Goal: Task Accomplishment & Management: Use online tool/utility

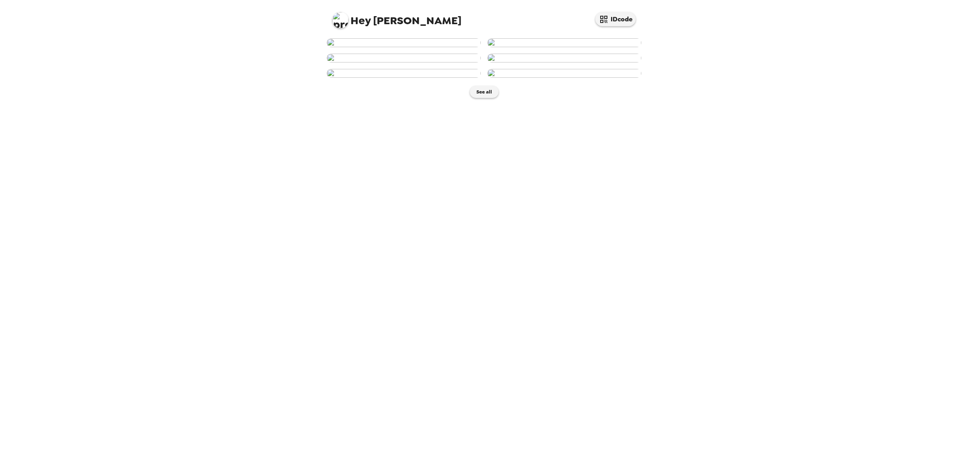
click at [418, 47] on img at bounding box center [404, 42] width 154 height 9
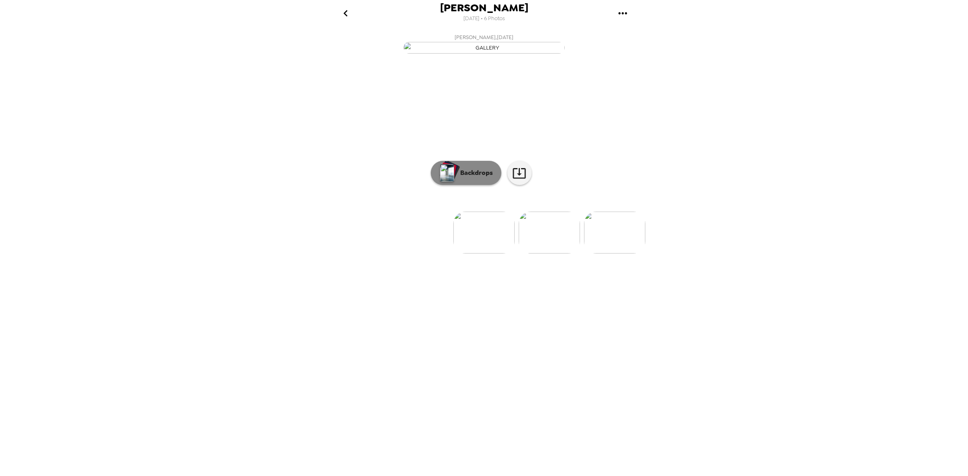
click at [493, 185] on button "Backdrops" at bounding box center [466, 173] width 71 height 24
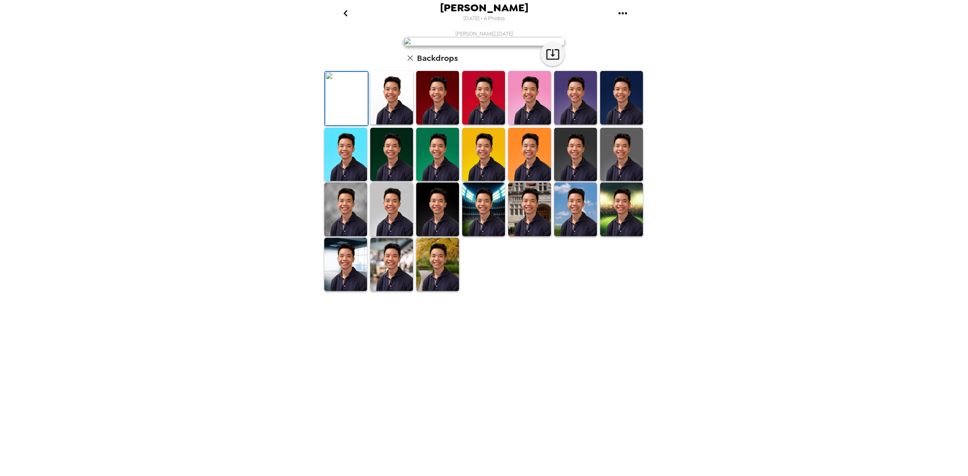
scroll to position [6, 0]
click at [390, 292] on img at bounding box center [391, 265] width 43 height 54
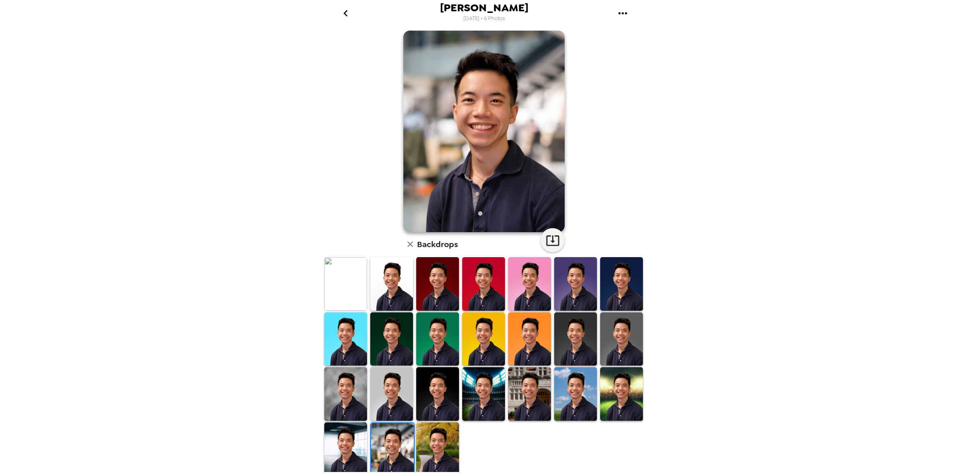
click at [343, 291] on img at bounding box center [345, 284] width 43 height 54
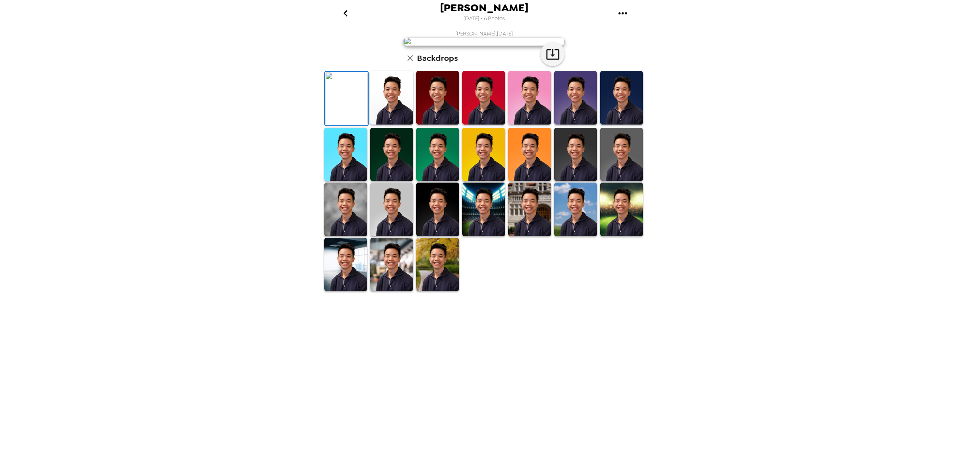
click at [378, 292] on img at bounding box center [391, 265] width 43 height 54
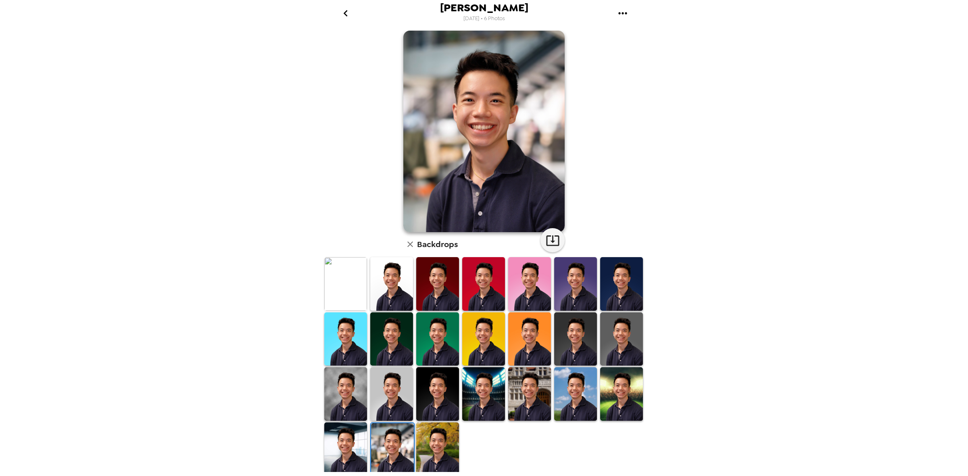
click at [358, 300] on img at bounding box center [345, 284] width 43 height 54
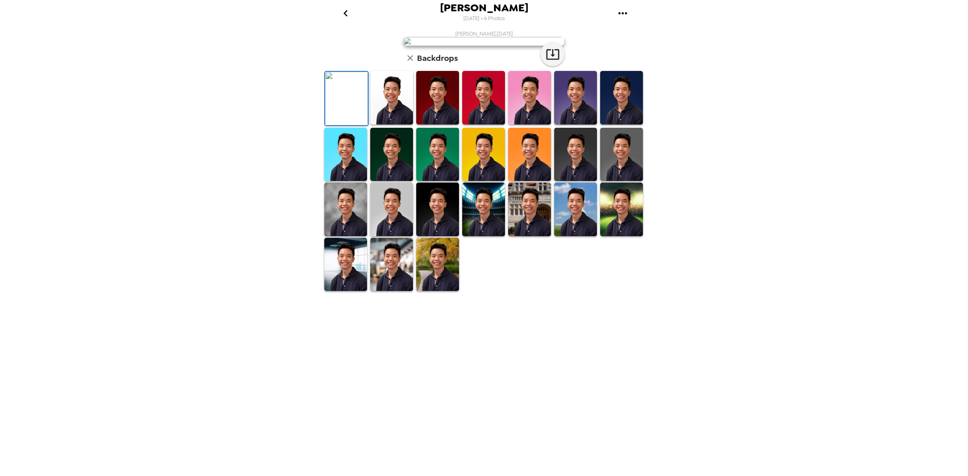
click at [347, 12] on icon "go back" at bounding box center [345, 13] width 13 height 13
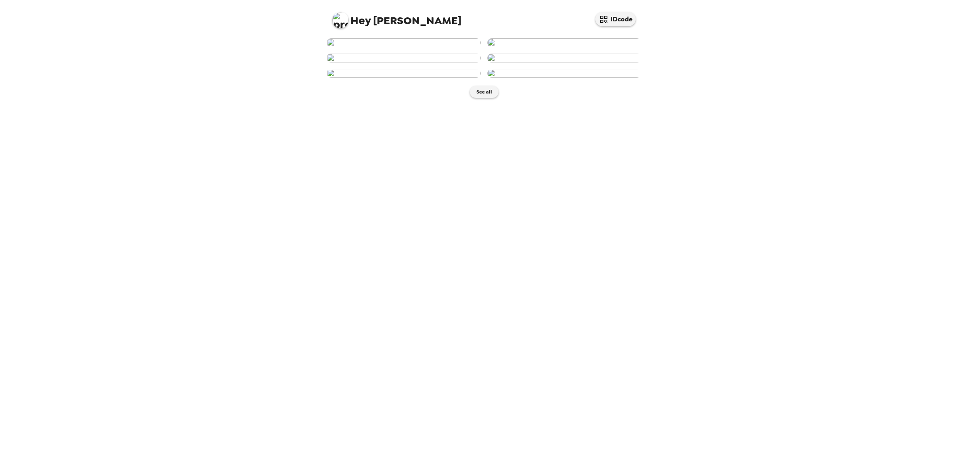
click at [430, 47] on img at bounding box center [404, 42] width 154 height 9
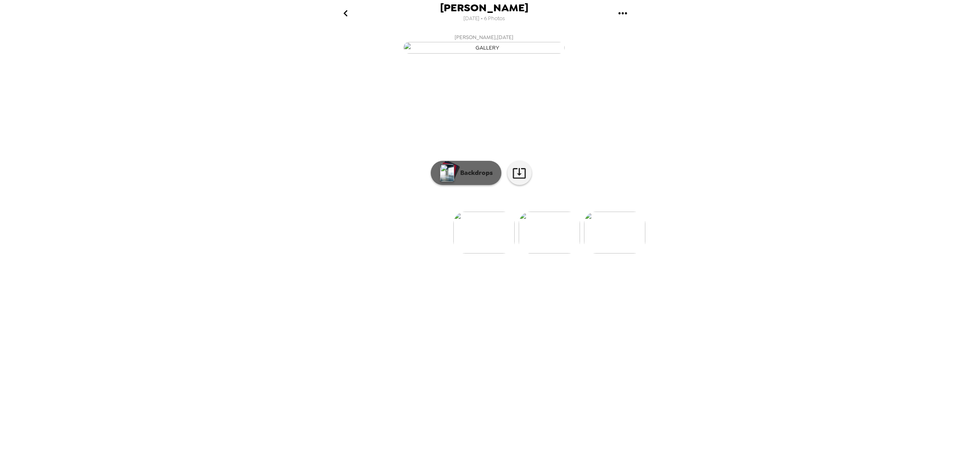
click at [483, 185] on button "Backdrops" at bounding box center [466, 173] width 71 height 24
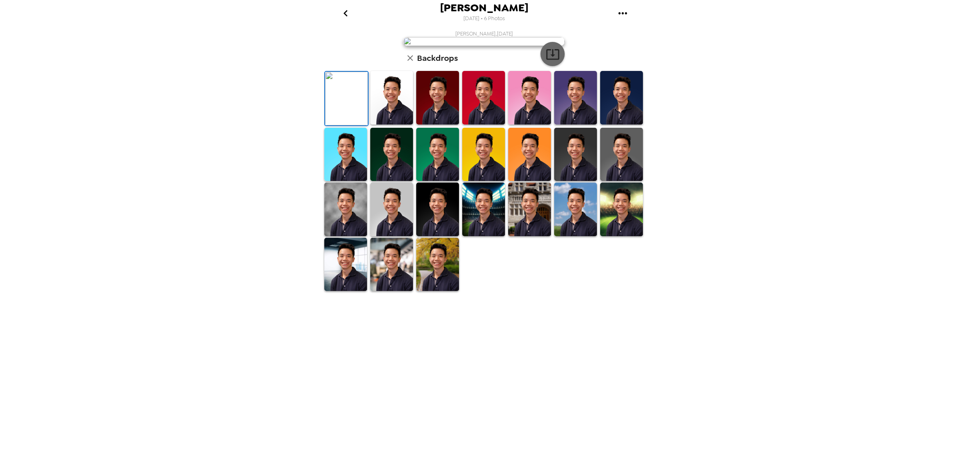
click at [547, 61] on icon "button" at bounding box center [553, 54] width 14 height 14
click at [389, 292] on img at bounding box center [391, 265] width 43 height 54
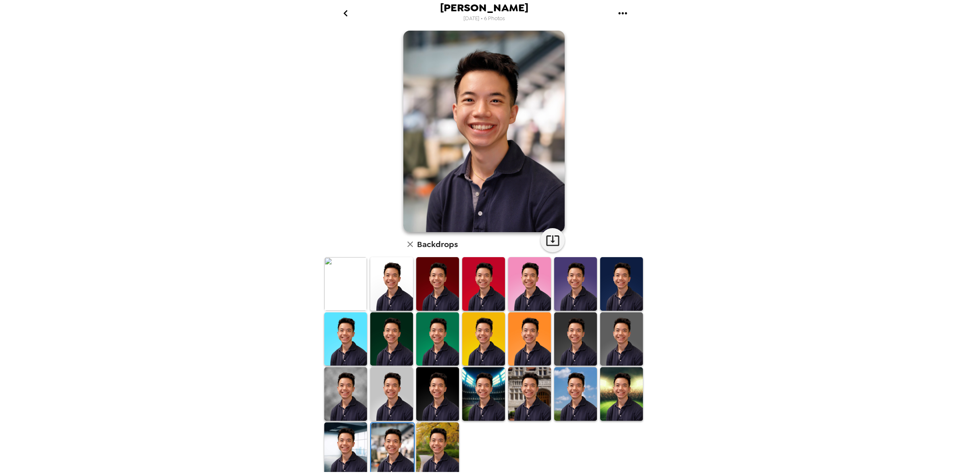
scroll to position [6, 0]
click at [550, 237] on icon "button" at bounding box center [553, 240] width 14 height 14
click at [573, 299] on img at bounding box center [575, 284] width 43 height 54
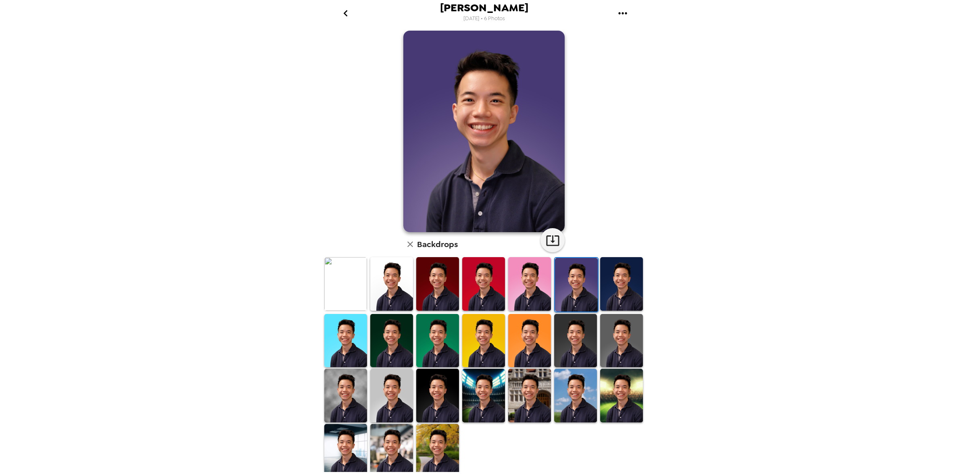
click at [600, 286] on img at bounding box center [621, 284] width 43 height 54
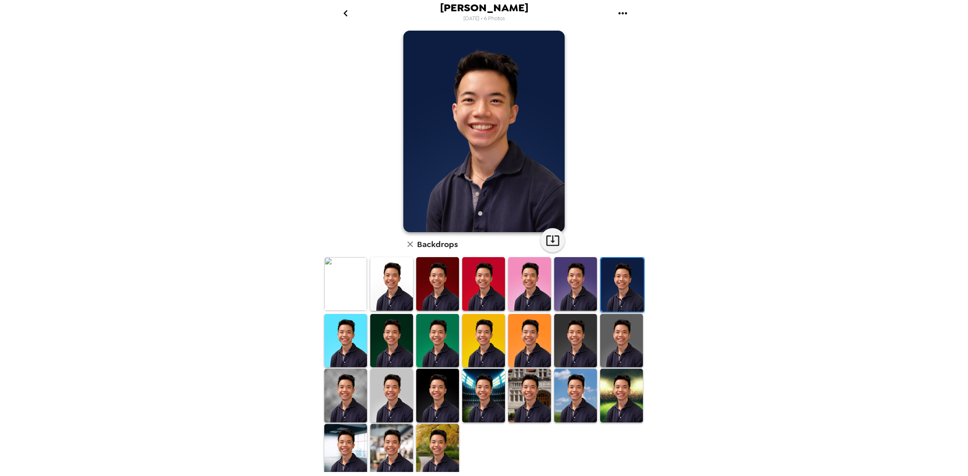
click at [607, 331] on img at bounding box center [621, 341] width 43 height 54
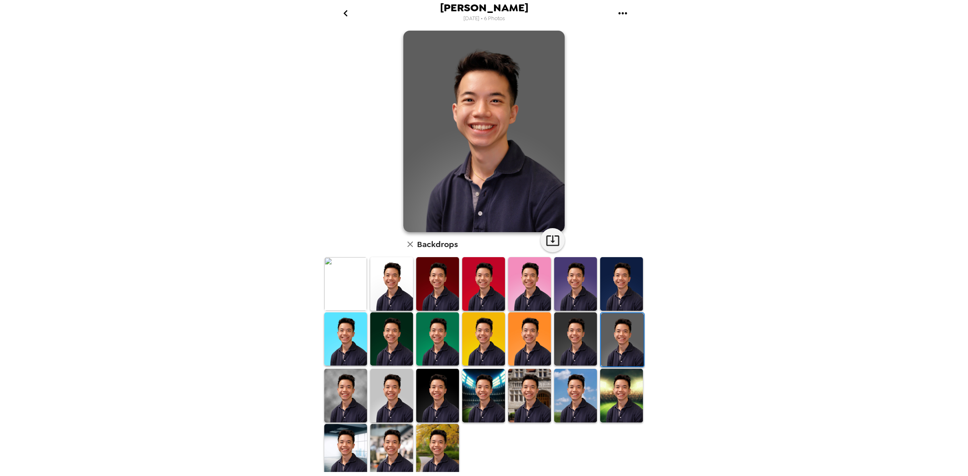
click at [605, 374] on img at bounding box center [621, 396] width 43 height 54
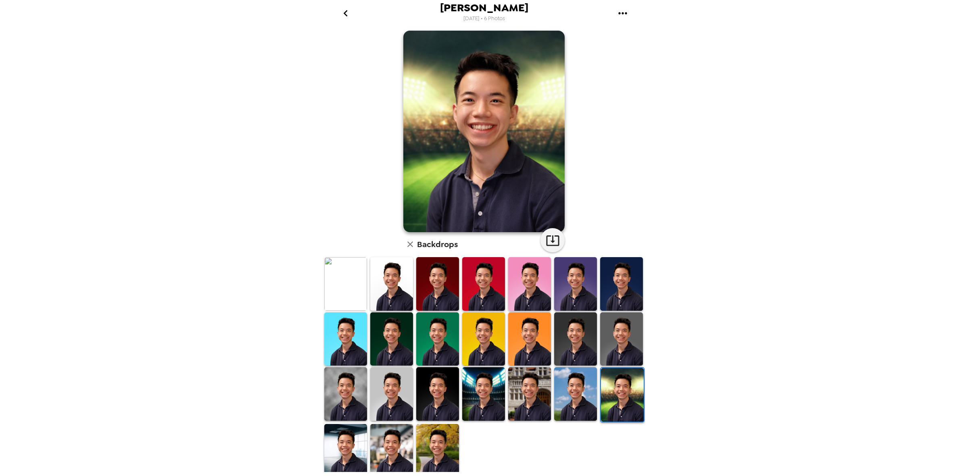
click at [579, 385] on img at bounding box center [575, 394] width 43 height 54
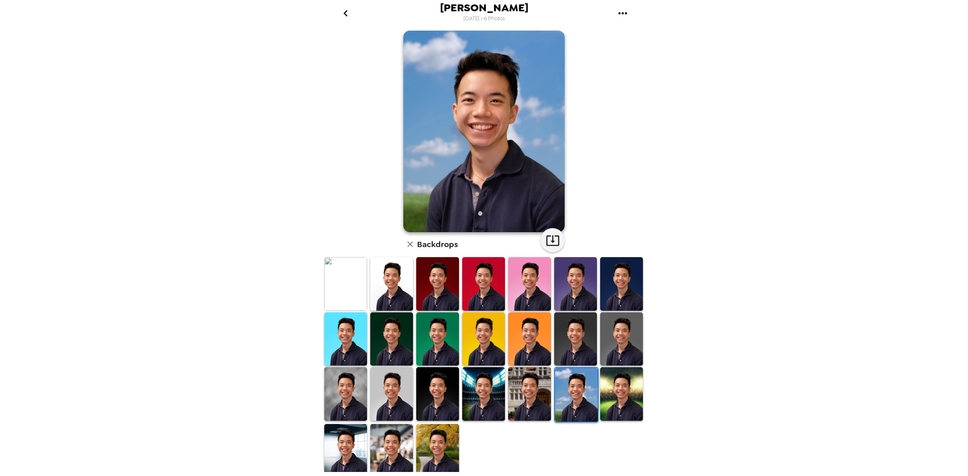
click at [515, 391] on img at bounding box center [529, 394] width 43 height 54
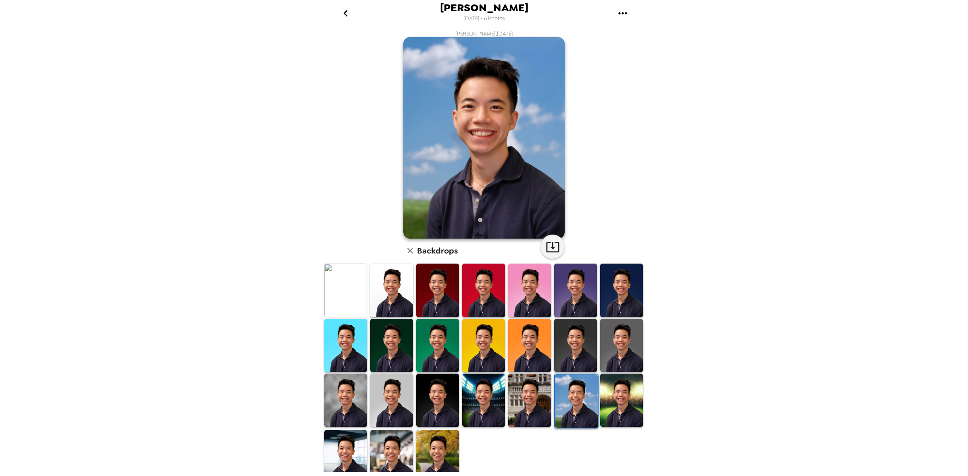
scroll to position [6, 0]
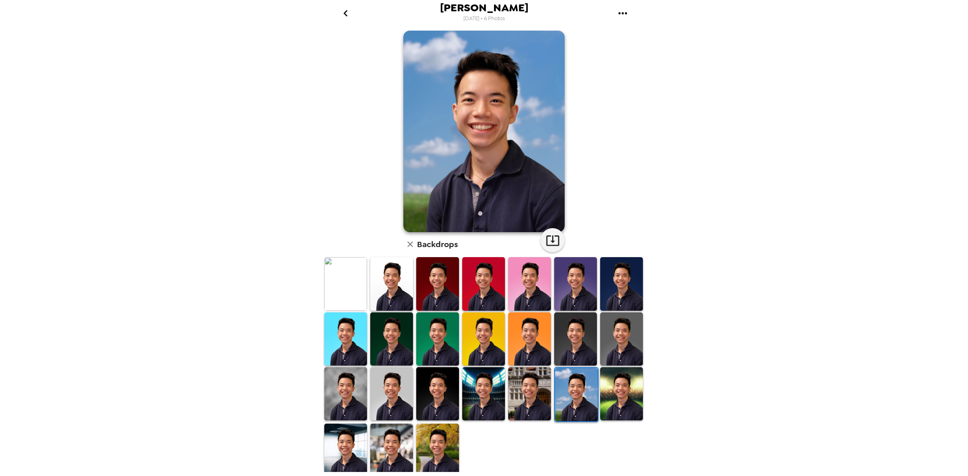
click at [404, 442] on img at bounding box center [391, 450] width 43 height 53
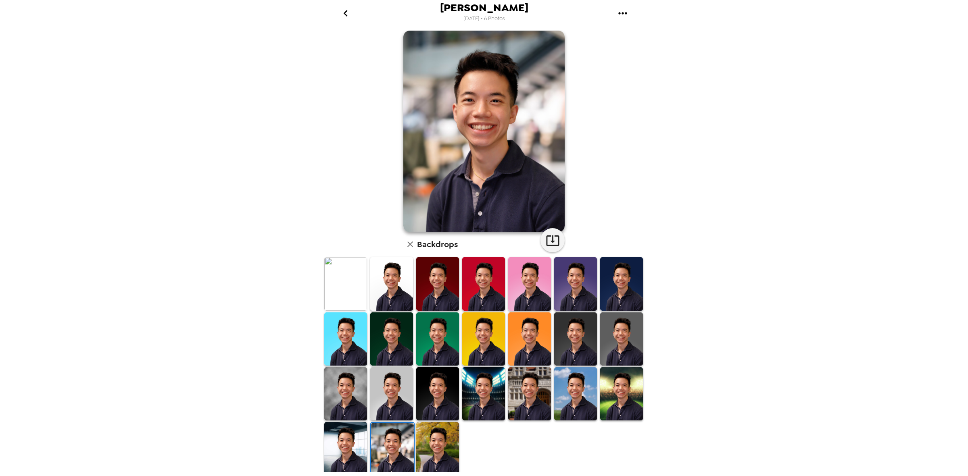
click at [440, 445] on img at bounding box center [437, 448] width 43 height 53
